Goal: Navigation & Orientation: Find specific page/section

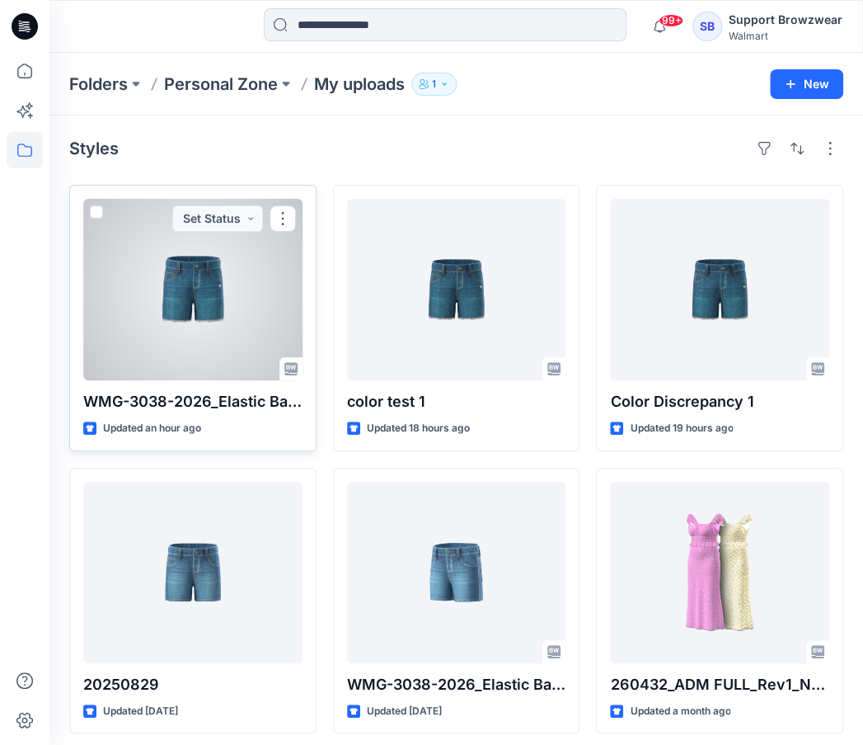
click at [175, 321] on div at bounding box center [192, 289] width 219 height 181
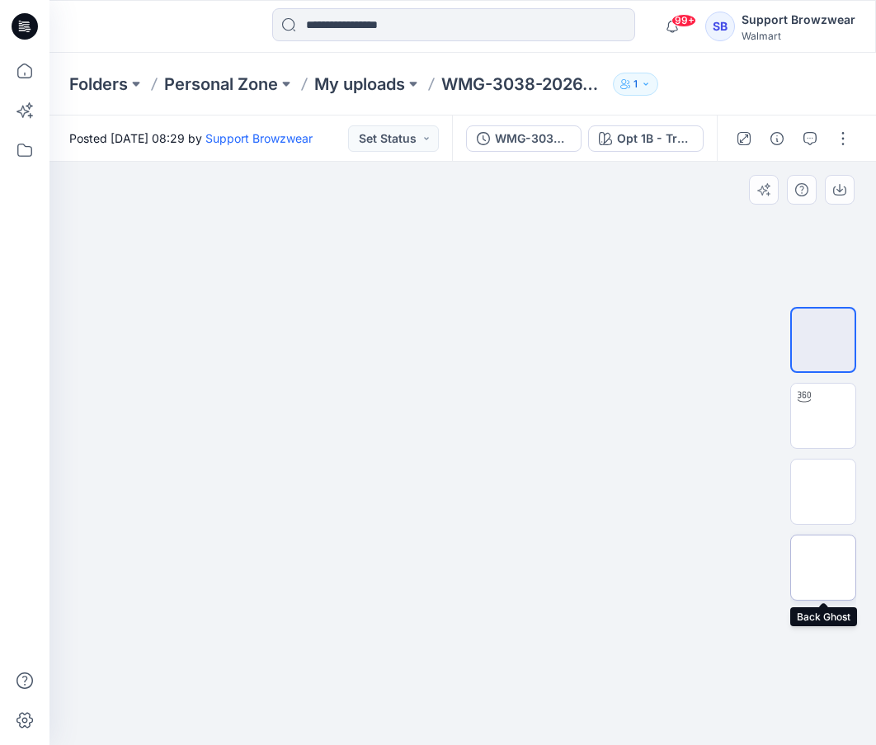
click at [823, 567] on img at bounding box center [823, 567] width 0 height 0
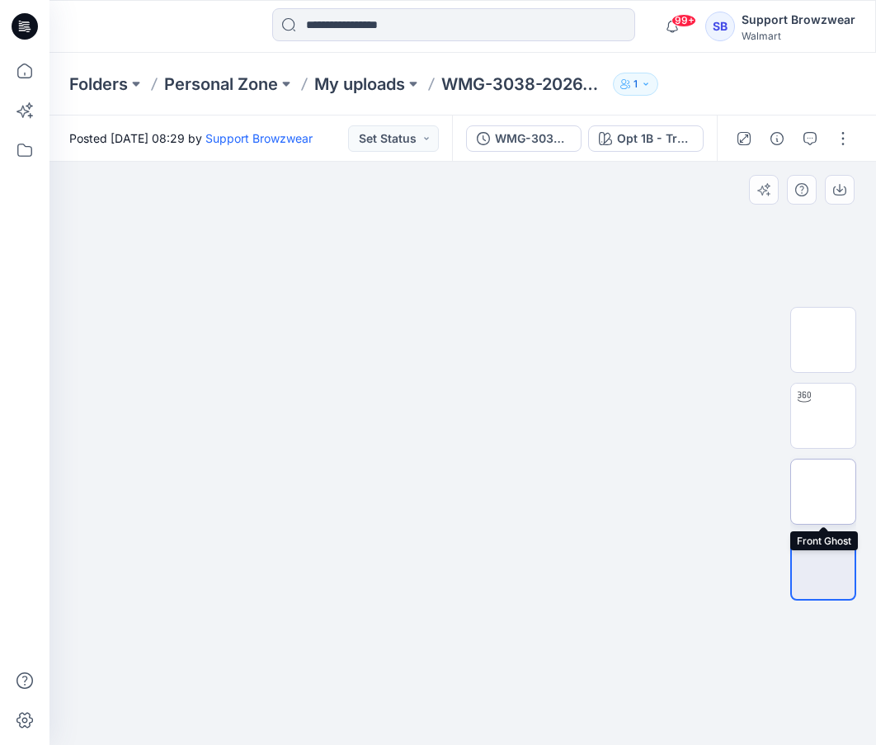
click at [823, 491] on img at bounding box center [823, 491] width 0 height 0
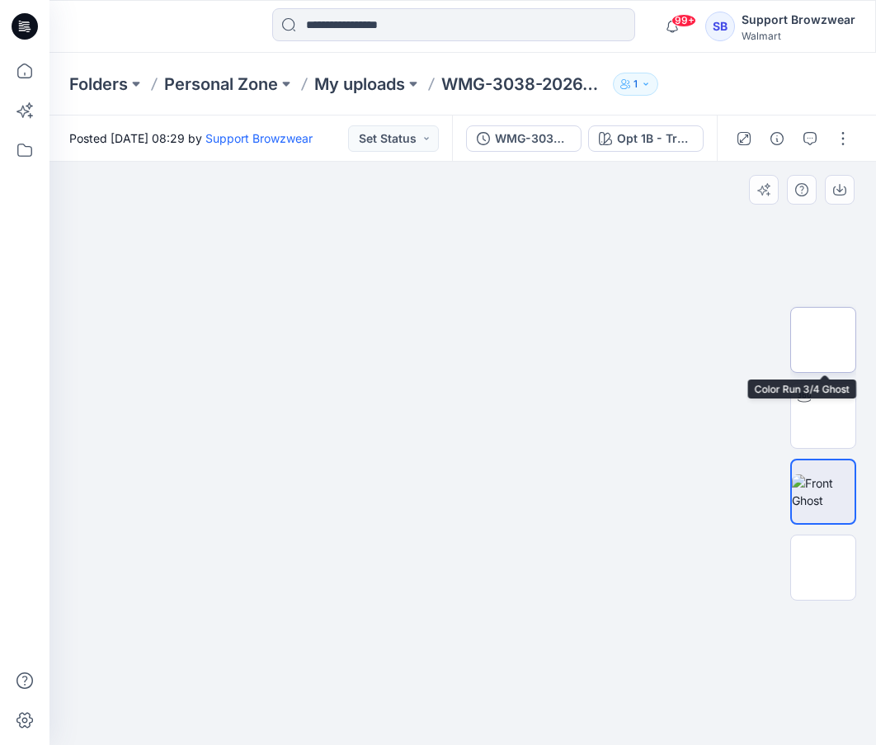
click at [823, 340] on img at bounding box center [823, 340] width 0 height 0
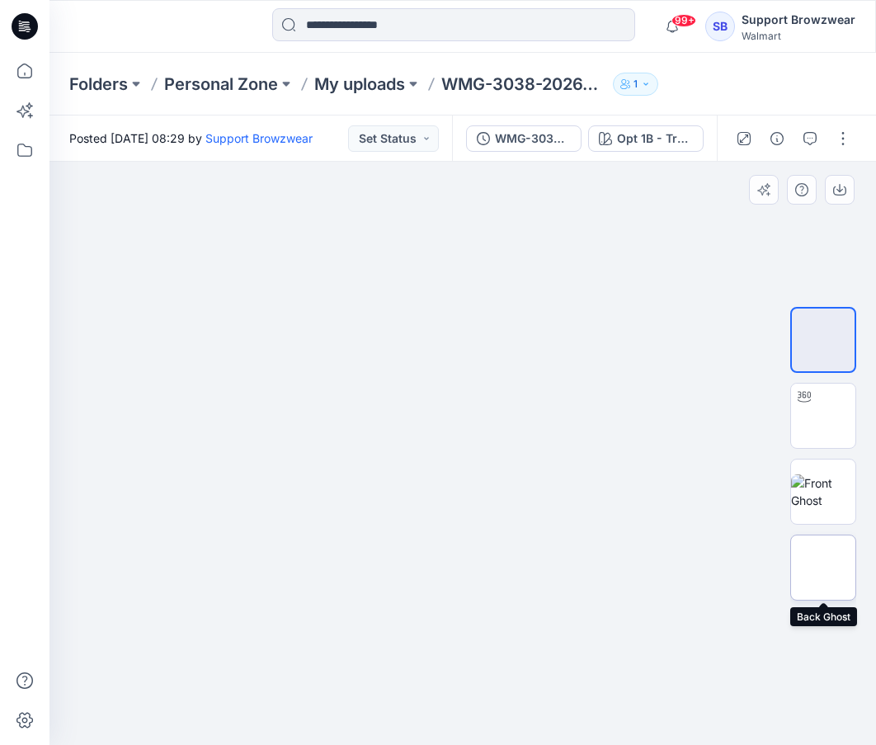
click at [823, 567] on img at bounding box center [823, 567] width 0 height 0
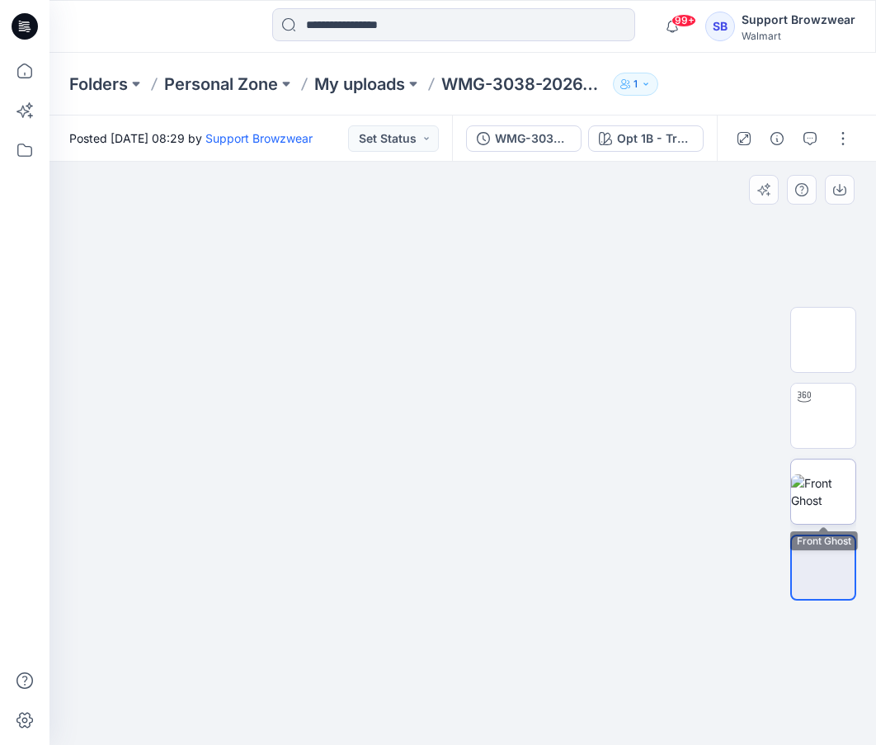
click at [831, 505] on img at bounding box center [823, 491] width 64 height 35
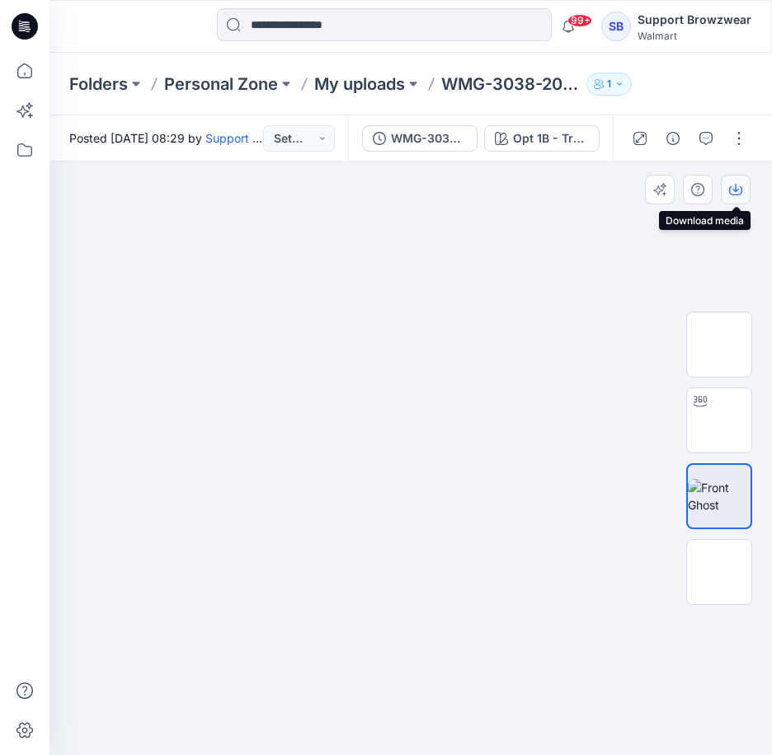
click at [739, 190] on icon "button" at bounding box center [735, 189] width 13 height 13
click at [714, 87] on div "Folders Personal Zone My uploads WMG-3038-2026_Elastic Back 5pkt Denim Shorts 3…" at bounding box center [410, 84] width 722 height 63
click at [702, 77] on div "Folders Personal Zone My uploads WMG-3038-2026_Elastic Back 5pkt Denim Shorts 3…" at bounding box center [410, 84] width 722 height 63
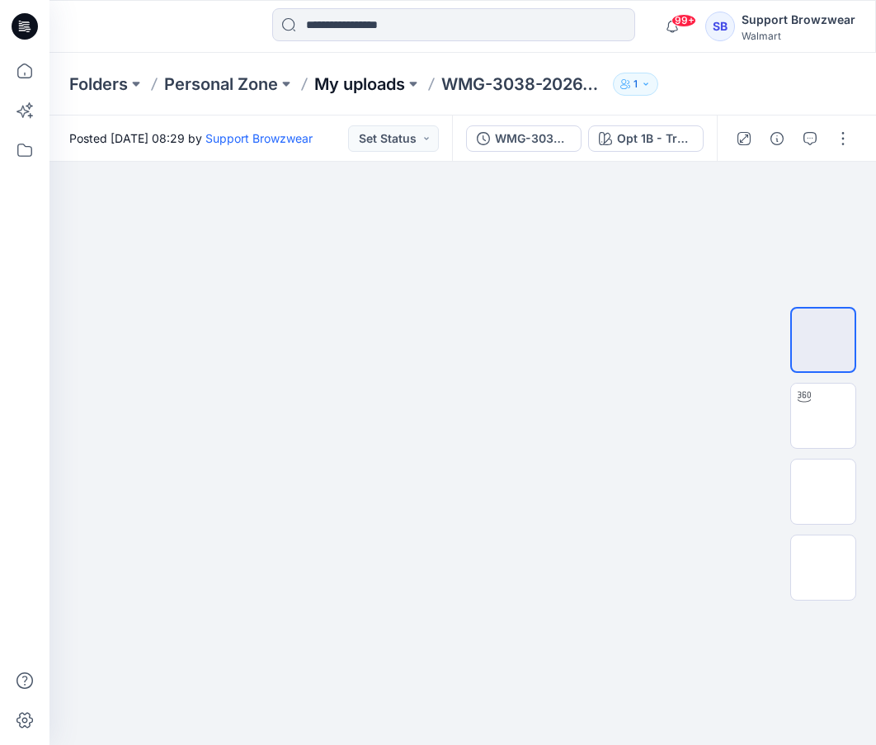
click at [368, 80] on p "My uploads" at bounding box center [359, 84] width 91 height 23
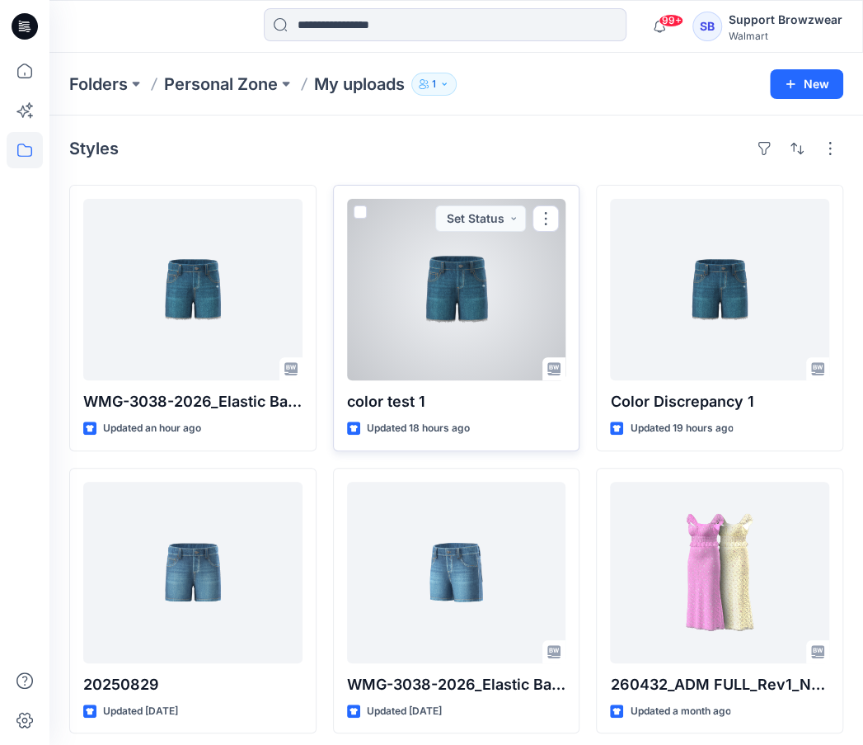
click at [470, 288] on div at bounding box center [456, 289] width 219 height 181
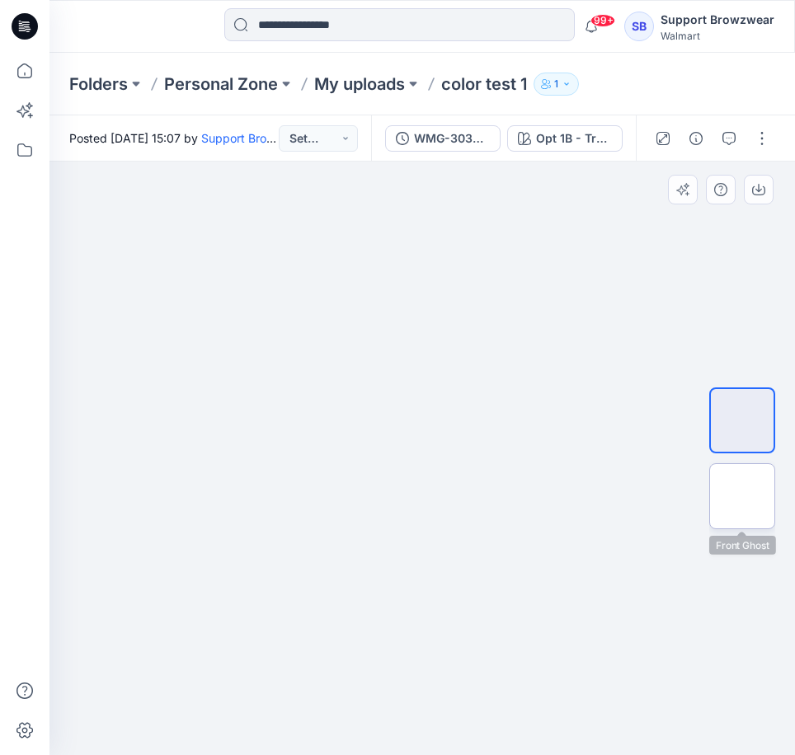
click at [742, 496] on img at bounding box center [742, 496] width 0 height 0
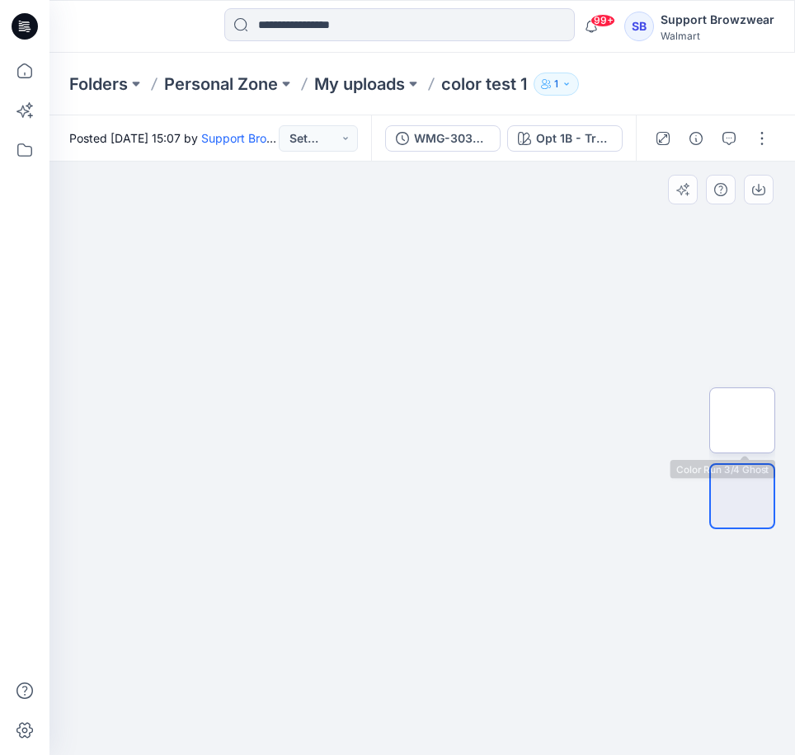
click at [742, 421] on img at bounding box center [742, 421] width 0 height 0
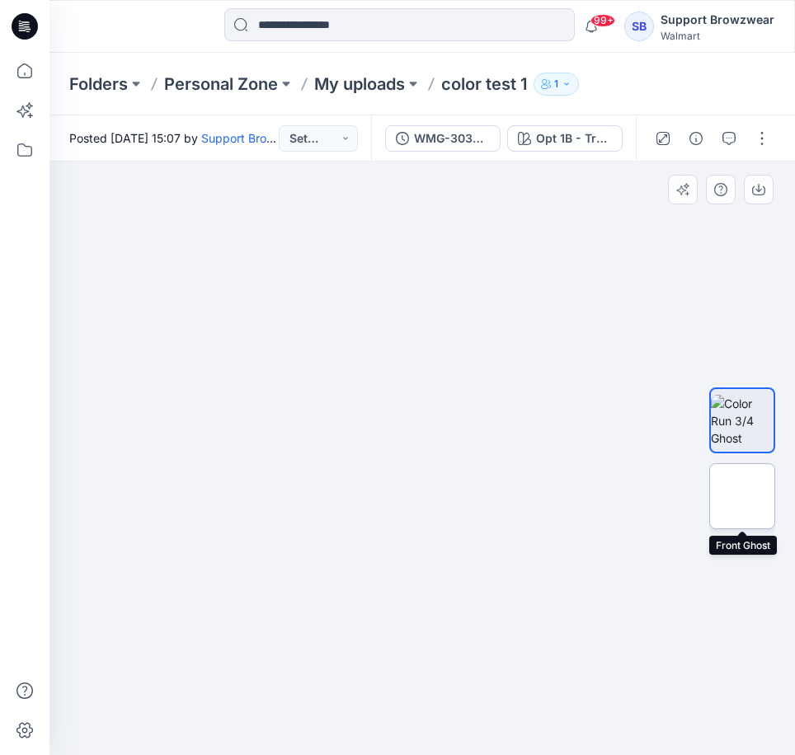
click at [743, 489] on img at bounding box center [742, 496] width 64 height 35
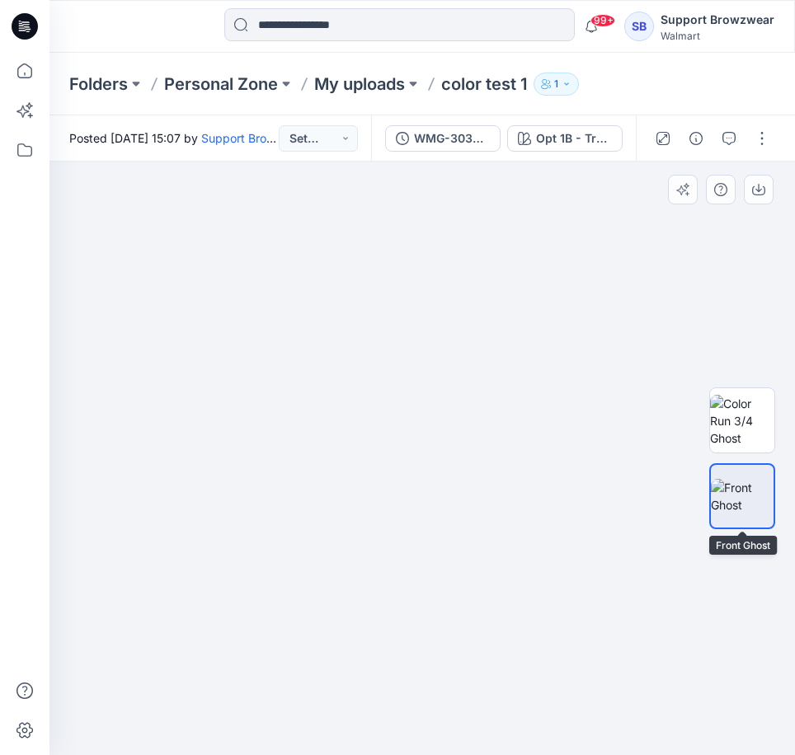
click at [749, 485] on img at bounding box center [742, 496] width 63 height 35
click at [762, 189] on icon "button" at bounding box center [758, 189] width 13 height 13
